Goal: Task Accomplishment & Management: Manage account settings

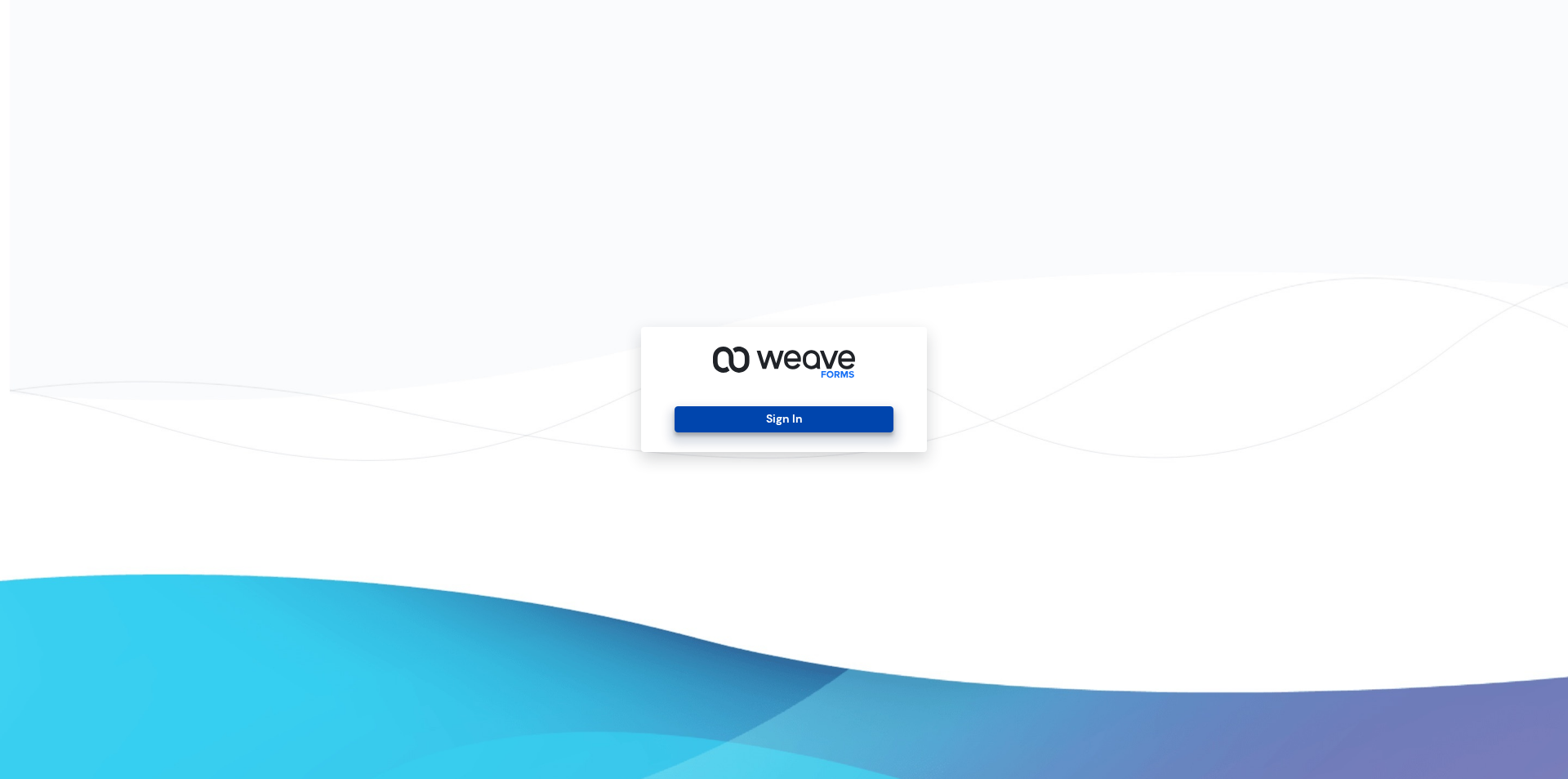
click at [760, 415] on button "Sign In" at bounding box center [784, 419] width 218 height 26
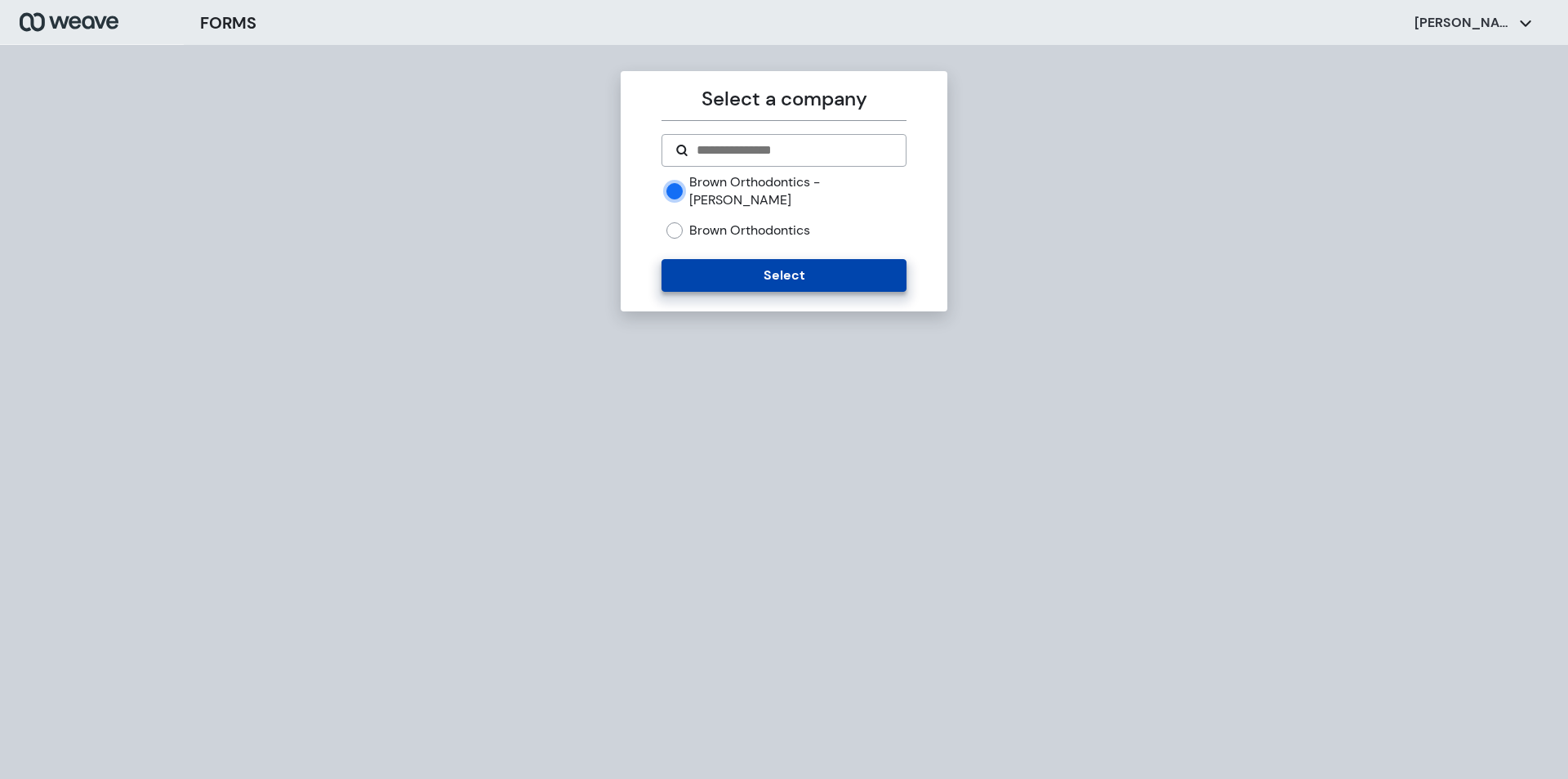
click at [713, 259] on button "Select" at bounding box center [784, 275] width 245 height 33
